Goal: Share content: Share content

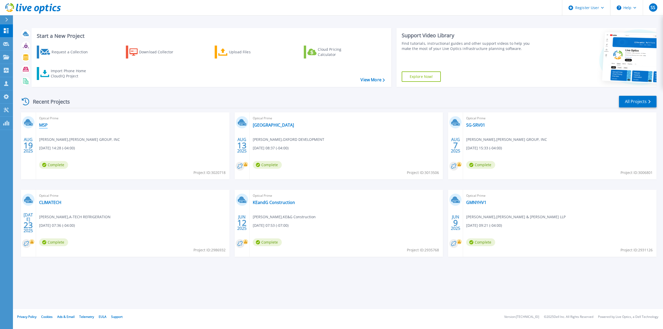
click at [44, 125] on link "MSP" at bounding box center [43, 125] width 9 height 5
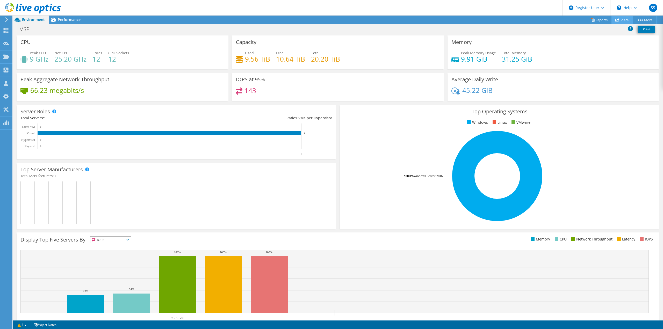
click at [624, 19] on link "Share" at bounding box center [622, 20] width 21 height 8
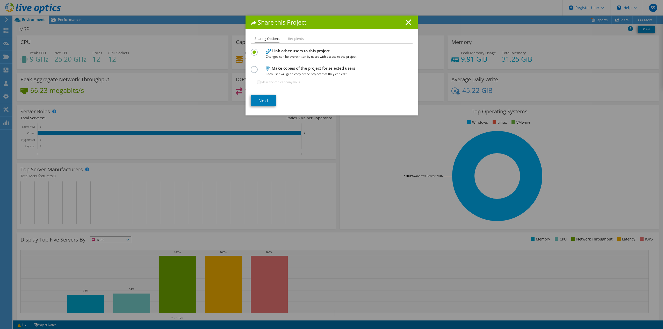
click at [410, 23] on h1 "Share this Project" at bounding box center [332, 22] width 162 height 6
click at [408, 24] on line at bounding box center [408, 22] width 5 height 5
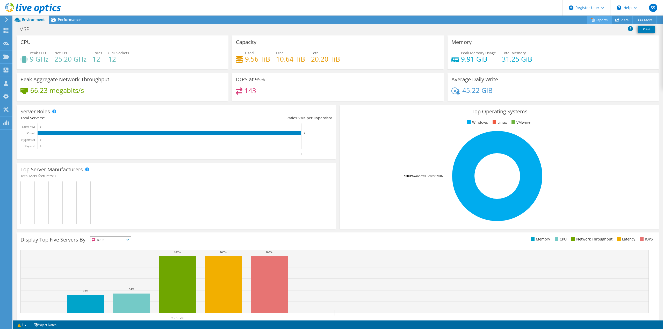
click at [596, 17] on link "Reports" at bounding box center [599, 20] width 25 height 8
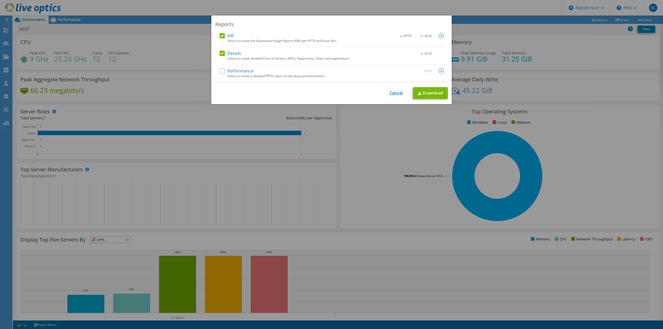
click at [394, 94] on link "Cancel" at bounding box center [396, 93] width 13 height 5
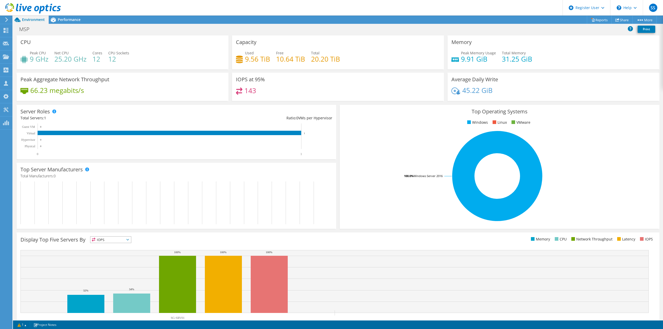
click at [591, 32] on div "MSP Print" at bounding box center [338, 29] width 650 height 10
click at [619, 21] on link "Share" at bounding box center [622, 20] width 21 height 8
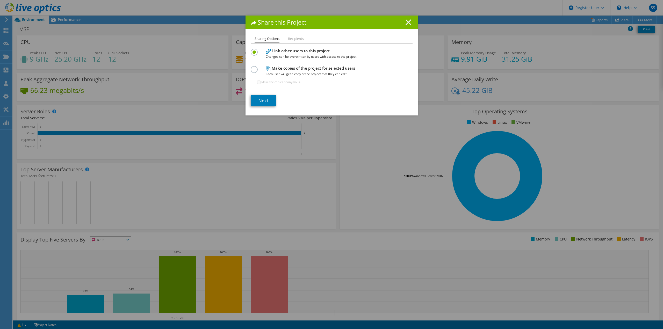
click at [406, 24] on line at bounding box center [408, 22] width 5 height 5
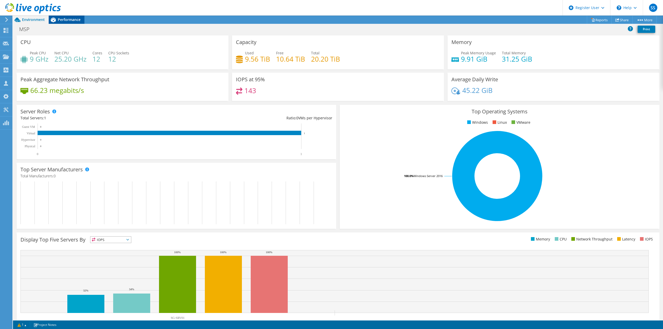
click at [67, 21] on span "Performance" at bounding box center [69, 19] width 23 height 5
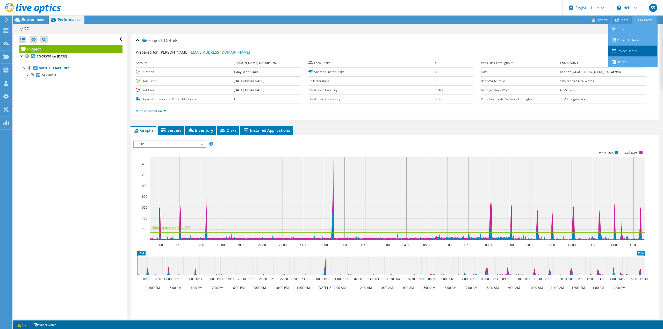
click at [616, 51] on link "Project Details" at bounding box center [632, 51] width 49 height 11
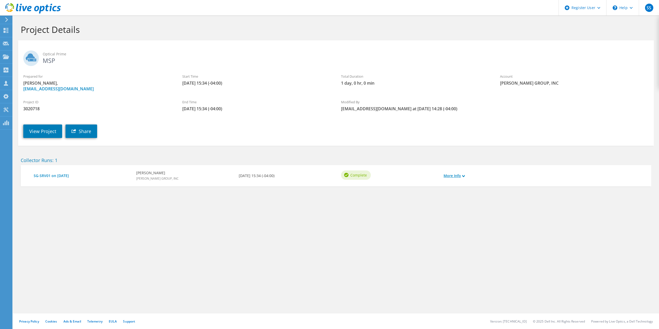
click at [451, 178] on link "More Info" at bounding box center [454, 176] width 21 height 6
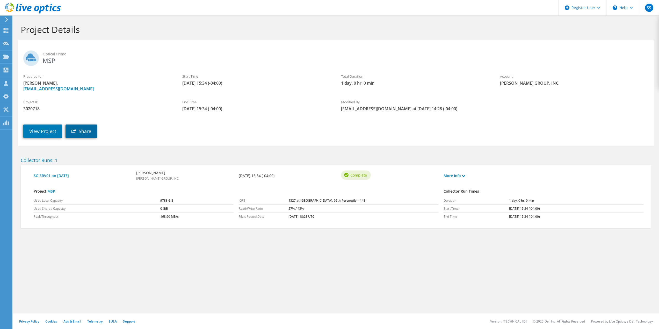
click at [87, 130] on link "Share" at bounding box center [82, 131] width 32 height 13
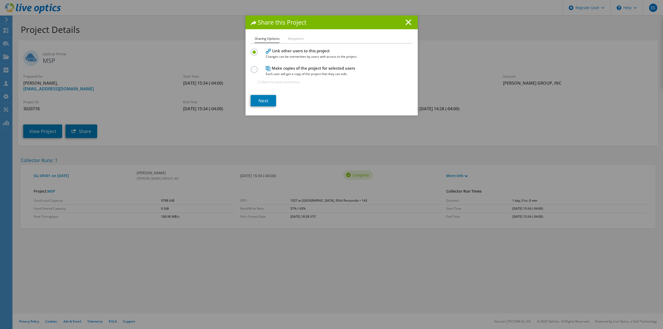
click at [253, 67] on label at bounding box center [255, 66] width 9 height 1
click at [0, 0] on input "radio" at bounding box center [0, 0] width 0 height 0
click at [261, 81] on label "Make the copies anonymous." at bounding box center [280, 82] width 39 height 5
click at [260, 81] on input "Make the copies anonymous." at bounding box center [258, 82] width 3 height 3
click at [261, 83] on label "Make the copies anonymous." at bounding box center [280, 82] width 39 height 5
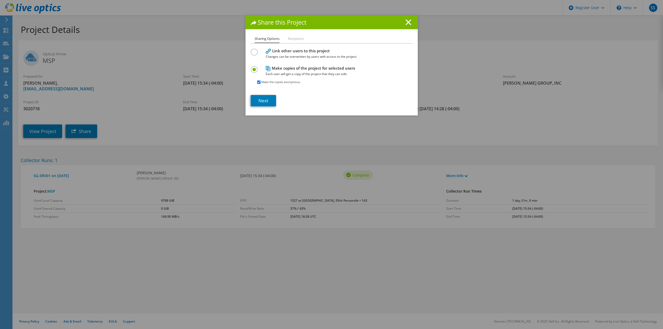
click at [260, 83] on input "Make the copies anonymous." at bounding box center [258, 82] width 3 height 3
checkbox input "false"
click at [265, 97] on link "Next" at bounding box center [263, 100] width 25 height 11
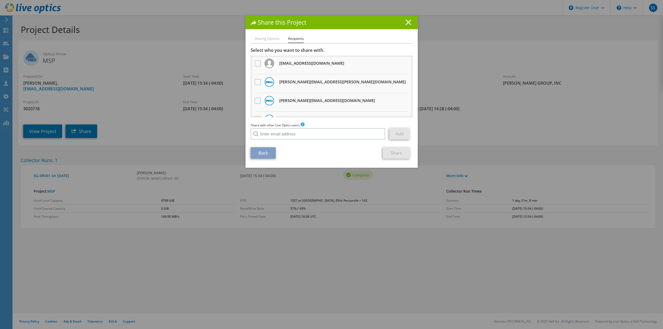
click at [407, 21] on line at bounding box center [408, 22] width 5 height 5
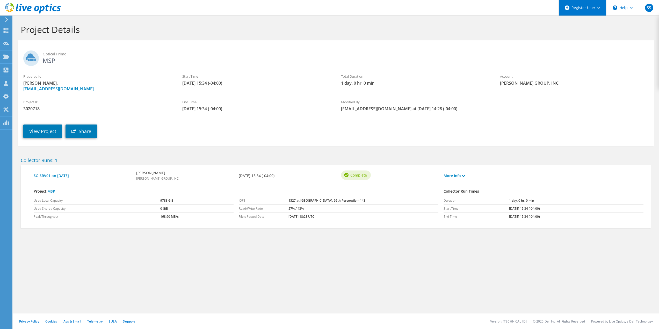
click at [600, 13] on div "Register User" at bounding box center [583, 8] width 48 height 16
click at [497, 24] on h1 "Project Details" at bounding box center [335, 29] width 628 height 11
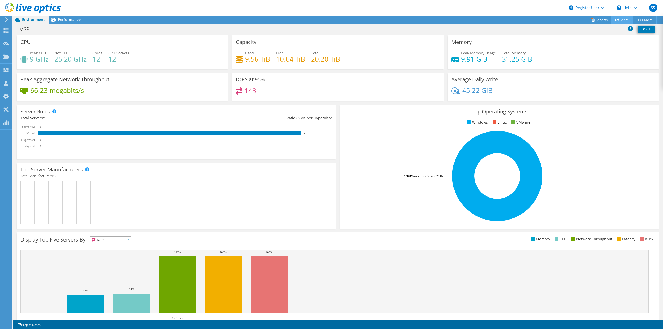
click at [620, 23] on link "Share" at bounding box center [622, 20] width 21 height 8
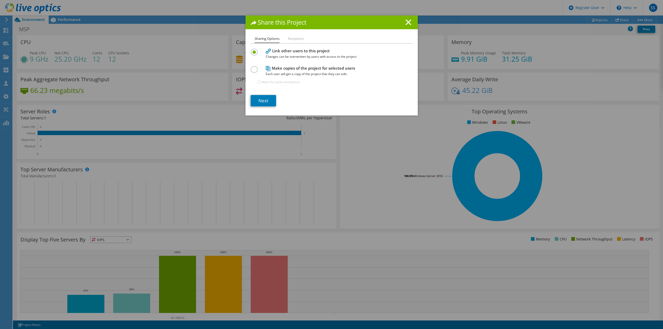
click at [288, 40] on li "Recipients" at bounding box center [296, 39] width 16 height 6
click at [268, 102] on link "Next" at bounding box center [263, 100] width 25 height 11
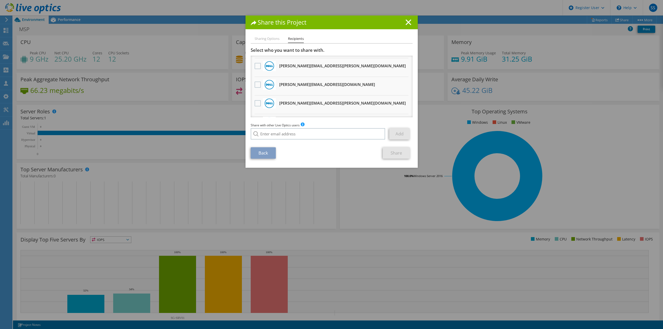
scroll to position [32, 0]
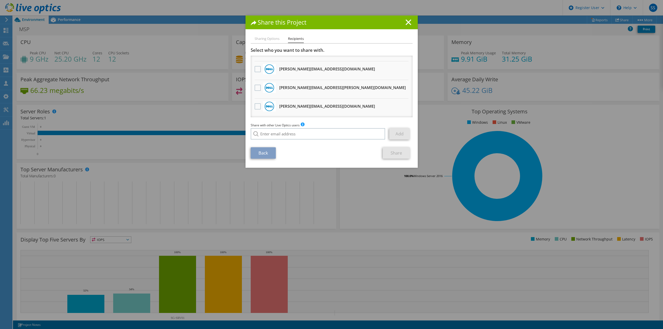
click at [406, 25] on h1 "Share this Project" at bounding box center [332, 22] width 162 height 6
click at [407, 21] on icon at bounding box center [409, 22] width 6 height 6
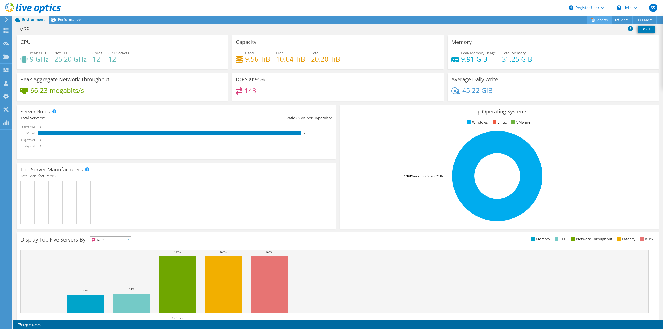
click at [591, 18] on link "Reports" at bounding box center [599, 20] width 25 height 8
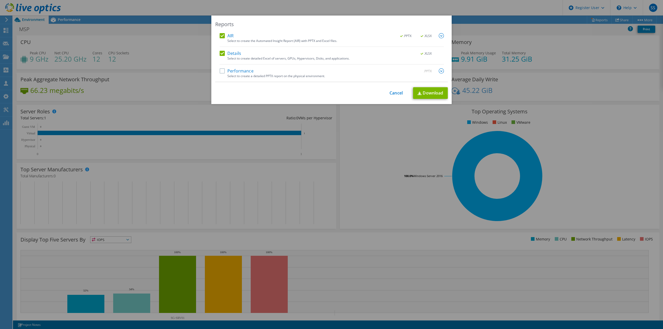
click at [222, 70] on label "Performance" at bounding box center [237, 70] width 34 height 5
click at [0, 0] on input "Performance" at bounding box center [0, 0] width 0 height 0
click at [441, 71] on img at bounding box center [441, 70] width 5 height 5
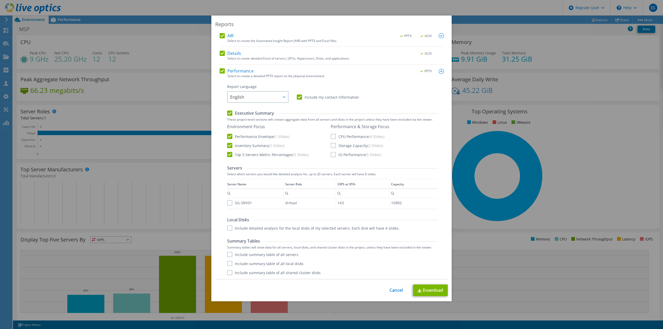
click at [439, 71] on img at bounding box center [441, 71] width 5 height 5
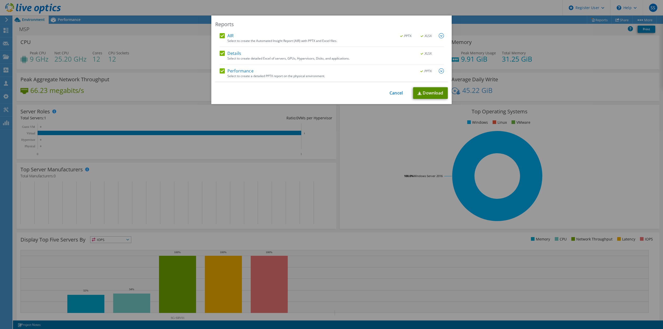
click at [421, 94] on link "Download" at bounding box center [430, 93] width 35 height 12
click at [434, 92] on link "Download" at bounding box center [430, 93] width 35 height 12
click at [346, 144] on div "Reports AIR .PPTX .XLSX Select to create the Automated Insight Report (AIR) wit…" at bounding box center [331, 165] width 663 height 298
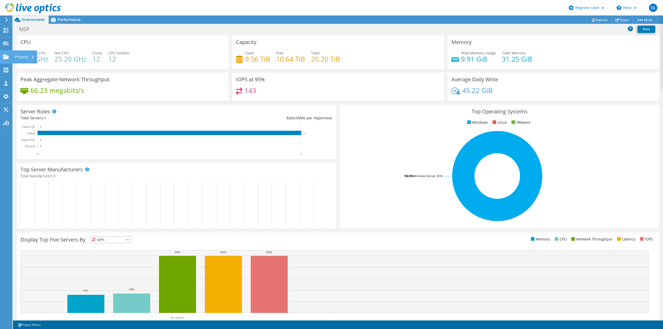
click at [6, 56] on icon at bounding box center [6, 56] width 6 height 5
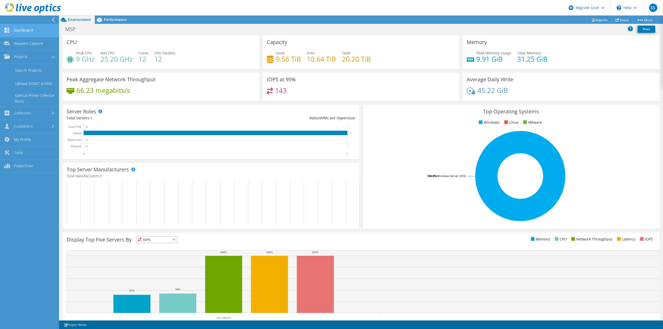
click at [20, 32] on link "Dashboard" at bounding box center [29, 30] width 59 height 13
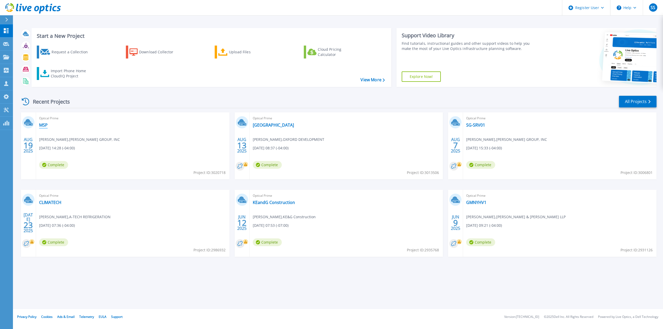
click at [41, 125] on link "MSP" at bounding box center [43, 125] width 9 height 5
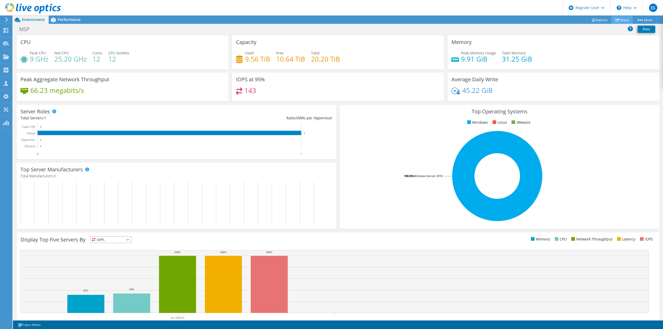
click at [619, 20] on link "Share" at bounding box center [622, 20] width 21 height 8
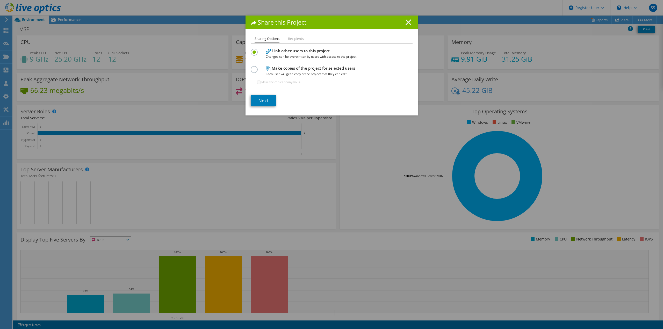
click at [408, 22] on icon at bounding box center [409, 22] width 6 height 6
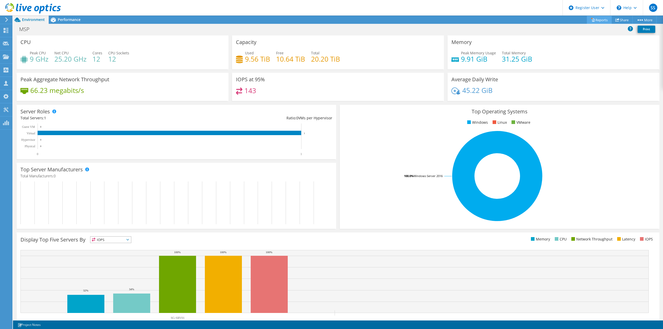
click at [595, 21] on link "Reports" at bounding box center [599, 20] width 25 height 8
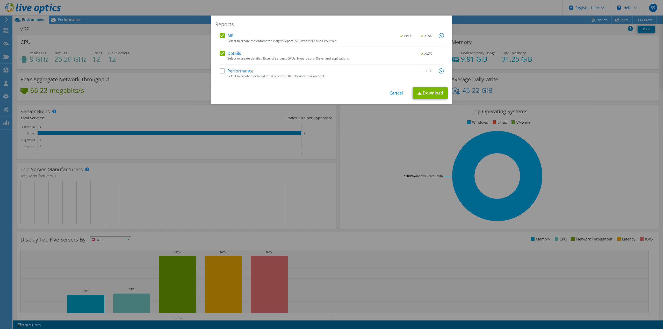
click at [398, 91] on link "Cancel" at bounding box center [396, 93] width 13 height 5
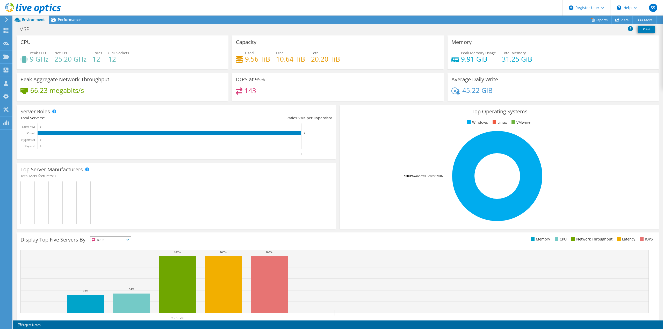
click at [335, 127] on div "Server Roles Physical Servers represent bare metal servers that were targets of…" at bounding box center [176, 132] width 323 height 58
click at [640, 5] on div "\n Help" at bounding box center [626, 8] width 33 height 16
click at [649, 6] on span "SS" at bounding box center [653, 8] width 8 height 8
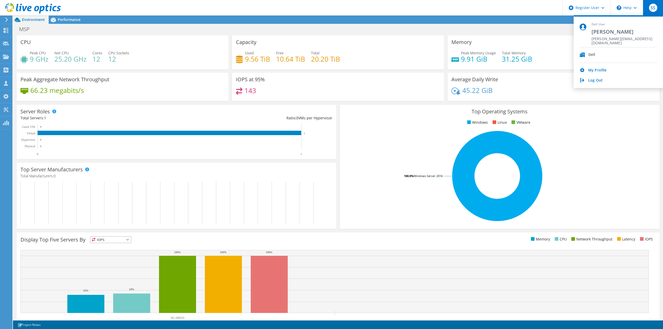
click at [558, 31] on div "MSP Print" at bounding box center [338, 29] width 650 height 10
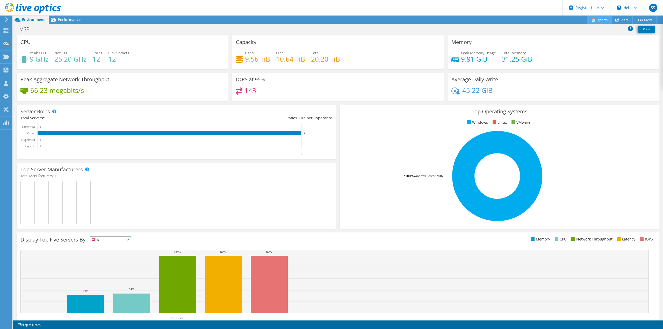
click at [595, 16] on link "Reports" at bounding box center [599, 20] width 25 height 8
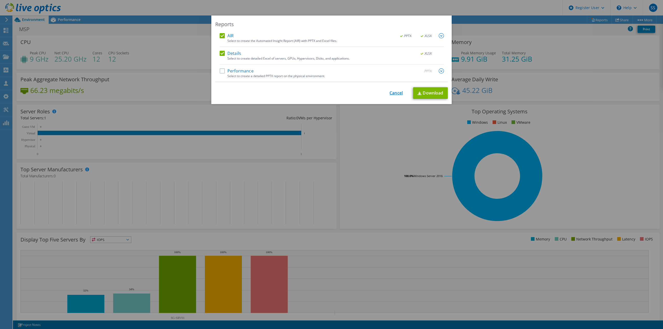
click at [390, 95] on link "Cancel" at bounding box center [396, 93] width 13 height 5
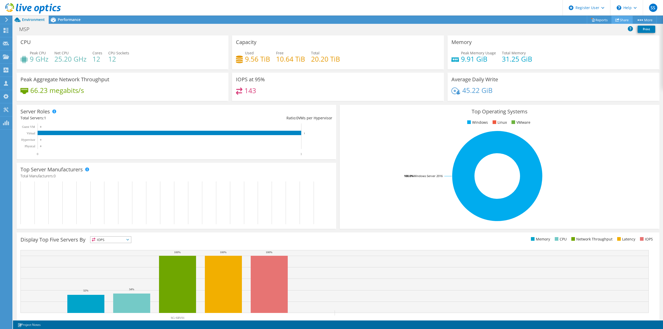
click at [619, 21] on link "Share" at bounding box center [622, 20] width 21 height 8
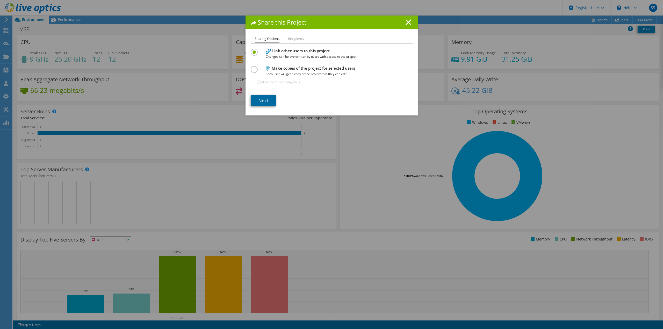
click at [259, 99] on link "Next" at bounding box center [263, 100] width 25 height 11
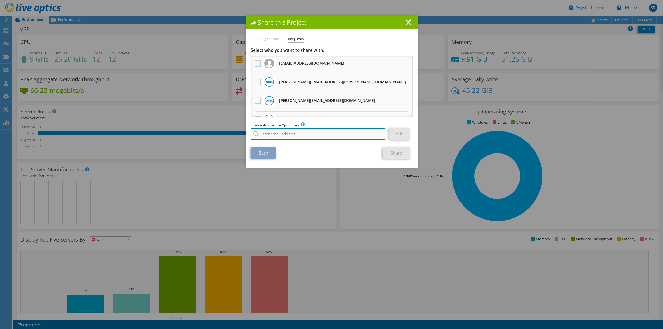
click at [268, 135] on input "search" at bounding box center [318, 133] width 135 height 11
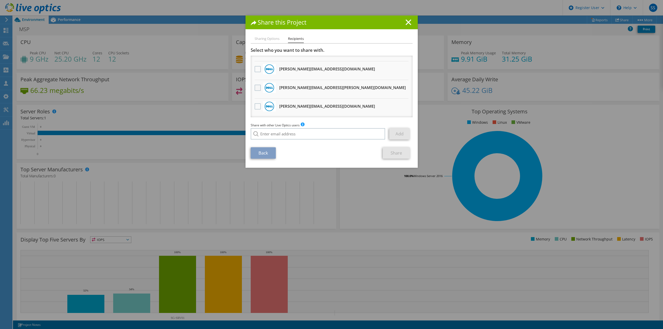
click at [255, 87] on label at bounding box center [259, 88] width 8 height 6
click at [0, 0] on input "checkbox" at bounding box center [0, 0] width 0 height 0
click at [405, 156] on link "Share" at bounding box center [396, 152] width 27 height 11
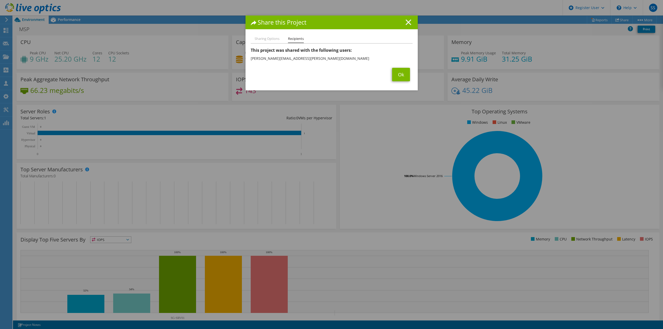
click at [406, 22] on line at bounding box center [408, 22] width 5 height 5
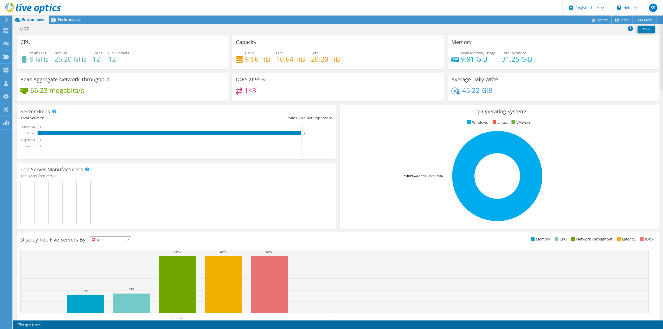
click at [622, 16] on link "Share" at bounding box center [622, 20] width 21 height 8
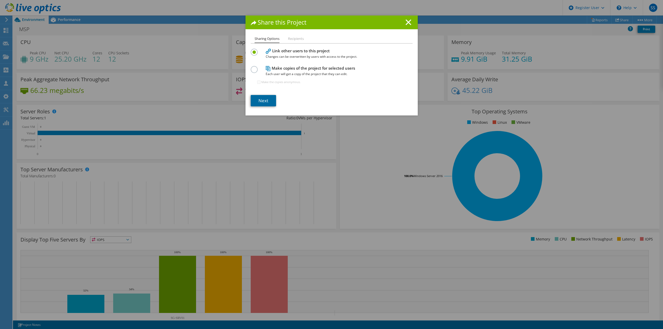
click at [262, 99] on link "Next" at bounding box center [263, 100] width 25 height 11
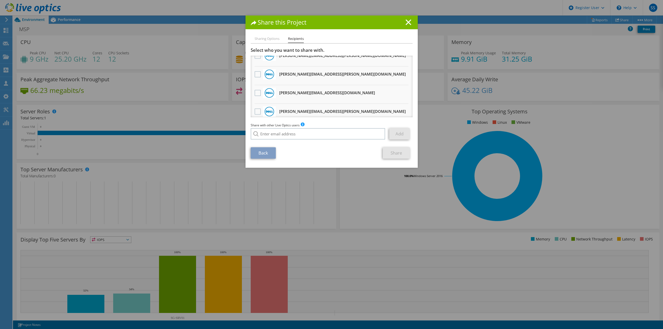
scroll to position [50, 0]
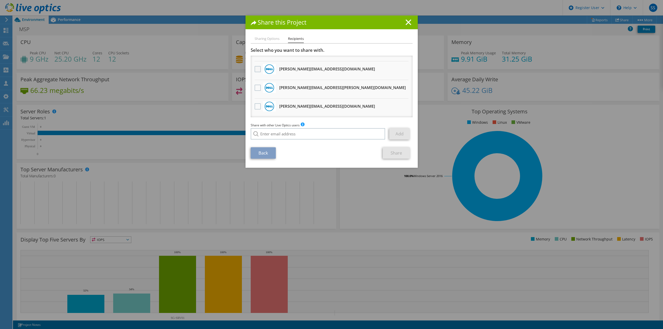
click at [255, 70] on label at bounding box center [259, 69] width 8 height 6
click at [0, 0] on input "checkbox" at bounding box center [0, 0] width 0 height 0
click at [391, 155] on link "Share" at bounding box center [396, 152] width 27 height 11
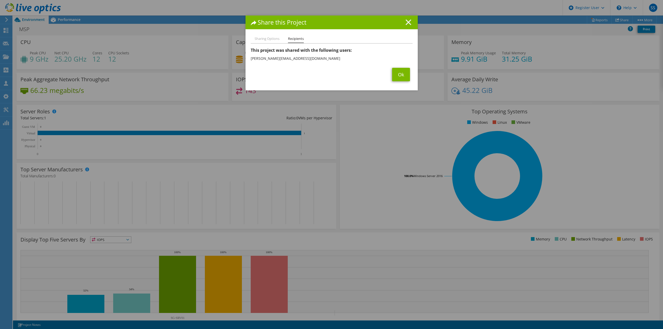
click at [407, 25] on icon at bounding box center [409, 22] width 6 height 6
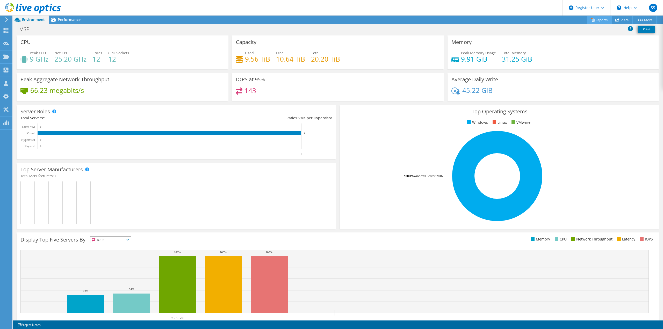
click at [594, 19] on link "Reports" at bounding box center [599, 20] width 25 height 8
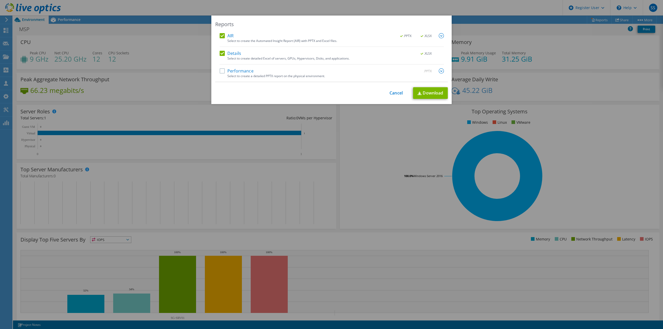
click at [440, 36] on img at bounding box center [441, 35] width 5 height 5
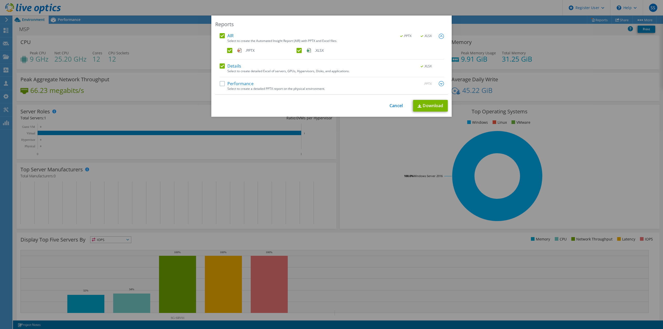
click at [242, 85] on label "Performance" at bounding box center [237, 83] width 34 height 5
click at [0, 0] on input "Performance" at bounding box center [0, 0] width 0 height 0
click at [391, 107] on link "Cancel" at bounding box center [396, 105] width 13 height 5
